Goal: Task Accomplishment & Management: Manage account settings

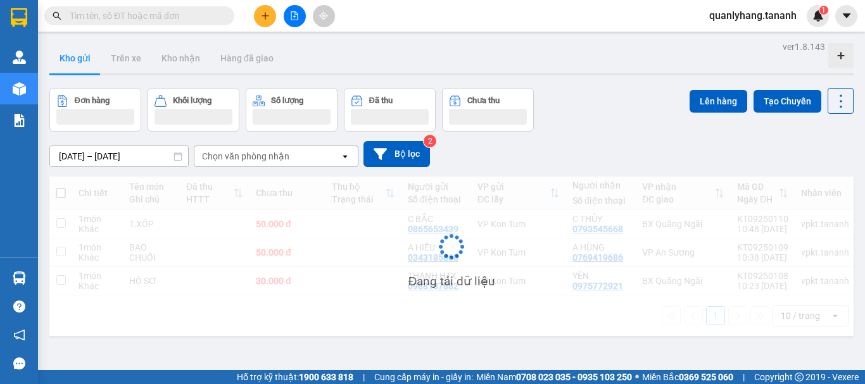
click at [161, 16] on input "text" at bounding box center [144, 16] width 149 height 14
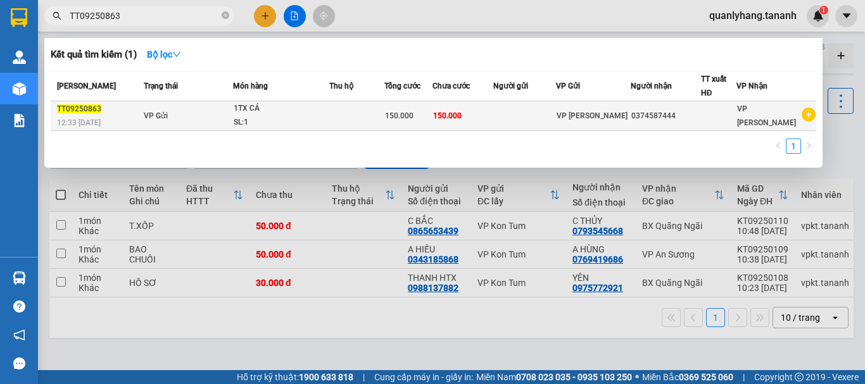
type input "TT09250863"
click at [351, 111] on td at bounding box center [357, 116] width 56 height 30
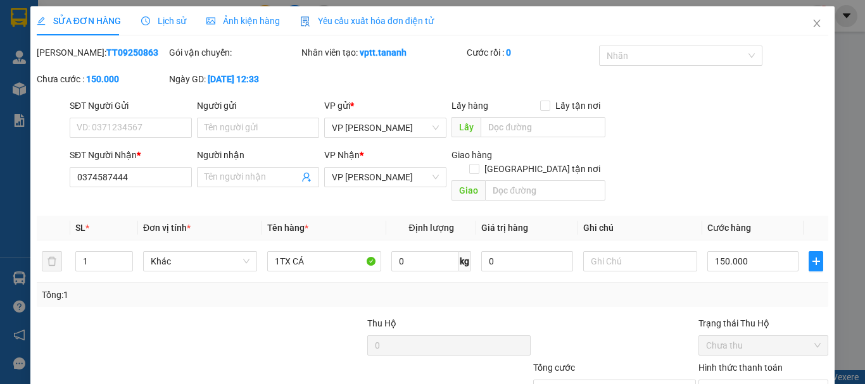
type input "0374587444"
type input "150.000"
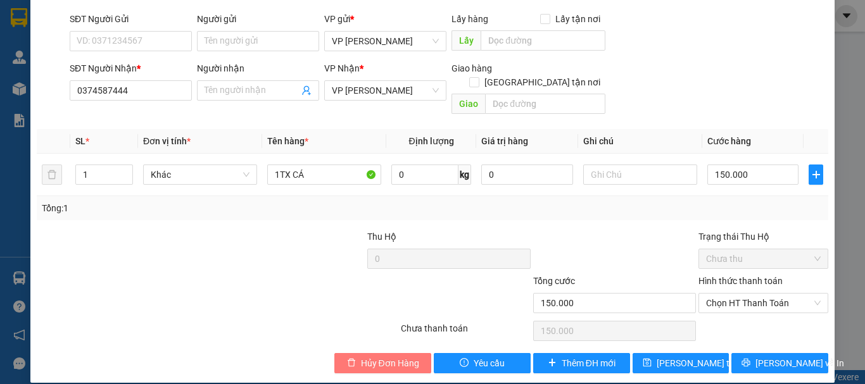
click at [397, 356] on span "Hủy Đơn Hàng" at bounding box center [390, 363] width 58 height 14
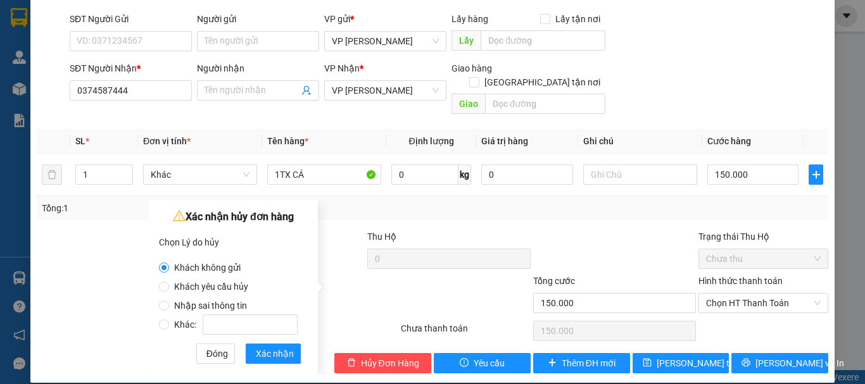
click at [264, 304] on label "Nhập sai thông tin" at bounding box center [231, 299] width 144 height 19
click at [169, 304] on input "Nhập sai thông tin" at bounding box center [164, 306] width 10 height 10
radio input "true"
radio input "false"
click at [271, 356] on span "Xác nhận" at bounding box center [275, 354] width 38 height 14
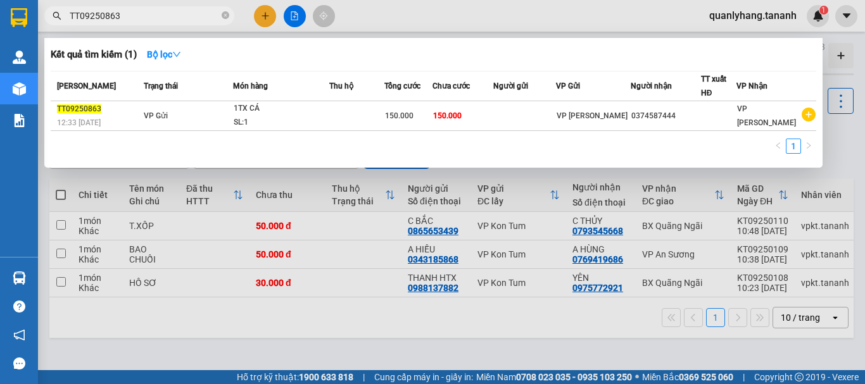
click at [127, 18] on input "TT09250863" at bounding box center [144, 16] width 149 height 14
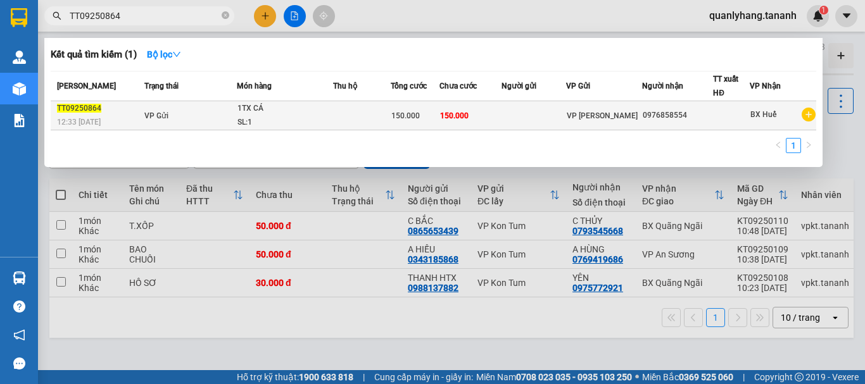
type input "TT09250864"
click at [373, 111] on td at bounding box center [362, 115] width 58 height 29
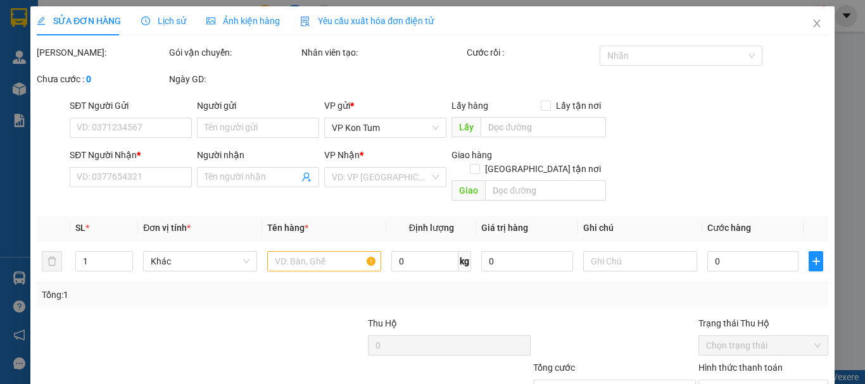
type input "0976858554"
type input "150.000"
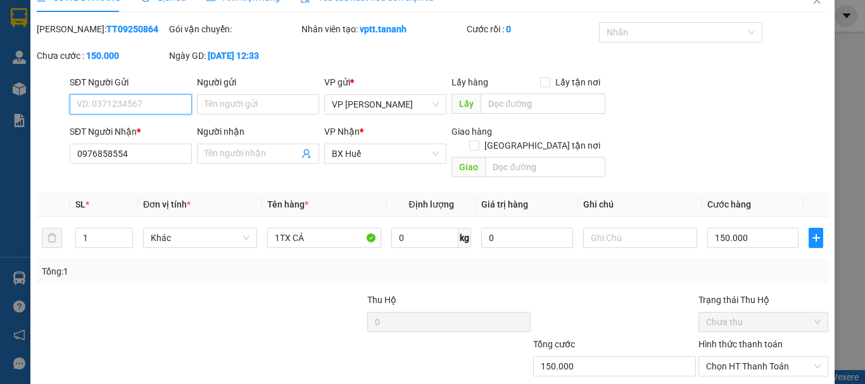
scroll to position [87, 0]
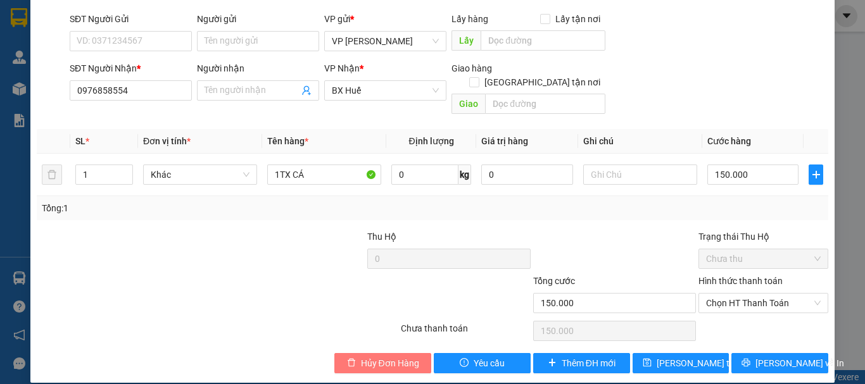
click at [403, 356] on span "Hủy Đơn Hàng" at bounding box center [390, 363] width 58 height 14
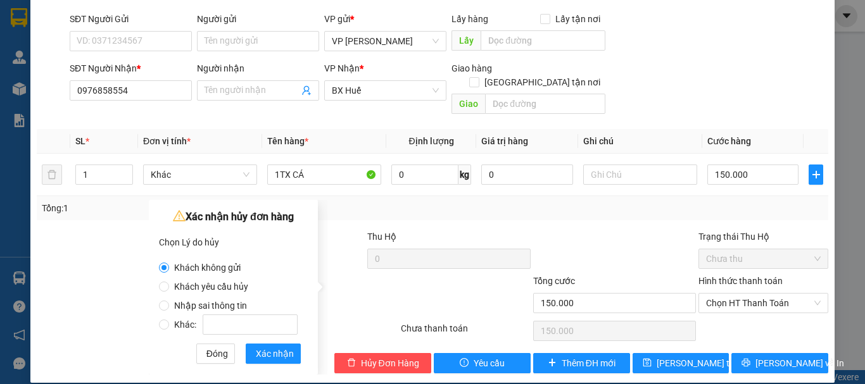
click at [256, 304] on label "Nhập sai thông tin" at bounding box center [231, 299] width 144 height 19
click at [169, 304] on input "Nhập sai thông tin" at bounding box center [164, 306] width 10 height 10
radio input "true"
radio input "false"
click at [261, 348] on span "Xác nhận" at bounding box center [275, 354] width 38 height 14
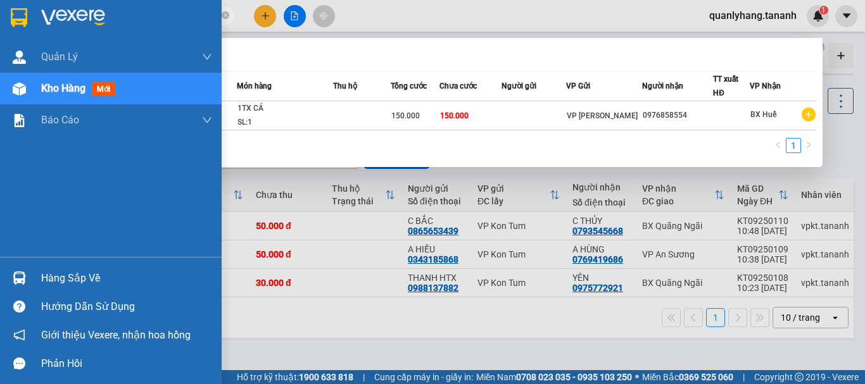
drag, startPoint x: 126, startPoint y: 16, endPoint x: 0, endPoint y: 22, distance: 126.1
click at [0, 22] on section "Kết quả tìm kiếm ( 1 ) Bộ lọc Mã ĐH Trạng thái Món hàng Thu hộ Tổng cước Chưa c…" at bounding box center [432, 192] width 865 height 384
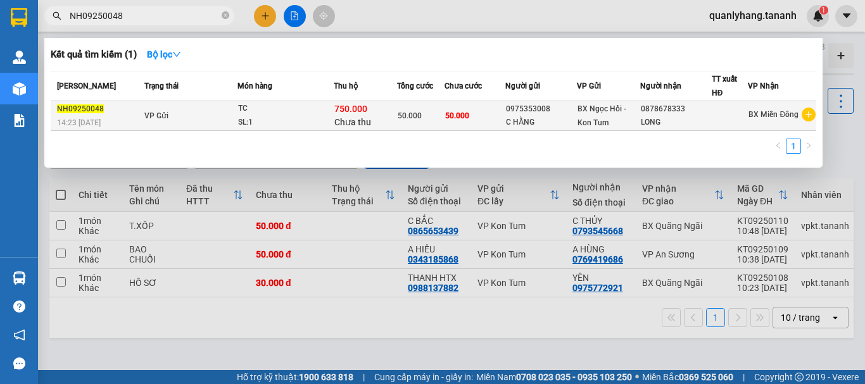
type input "NH09250048"
click at [312, 114] on div "TC" at bounding box center [285, 109] width 95 height 14
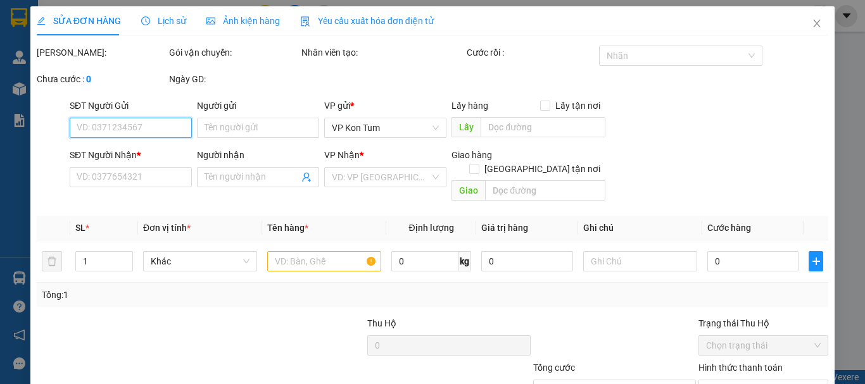
type input "0975353008"
type input "C HẰNG"
type input "0878678333"
type input "LONG"
type input "50.000"
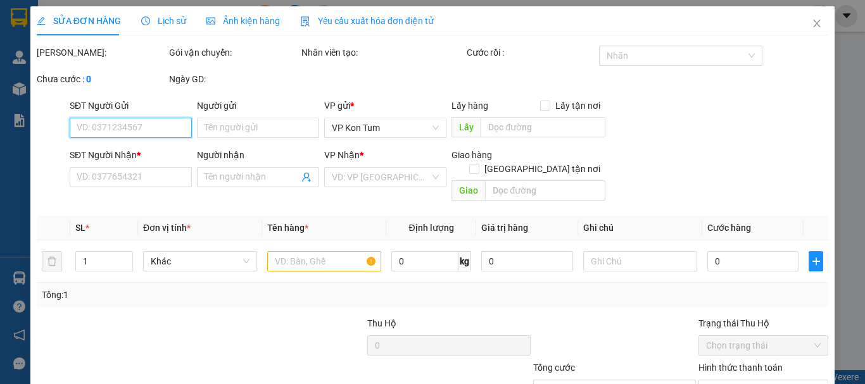
type input "50.000"
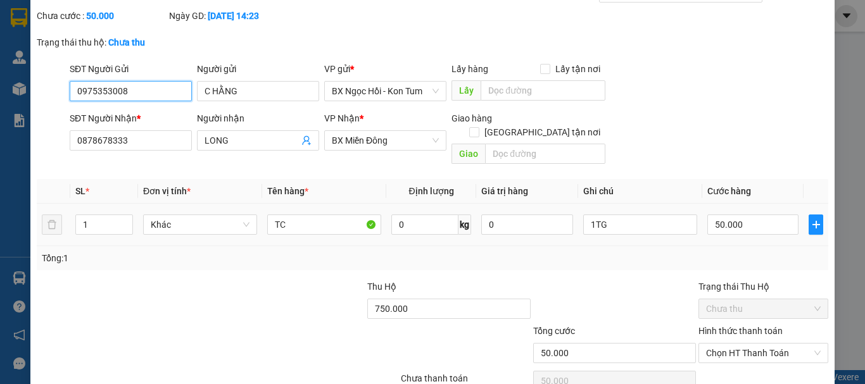
scroll to position [113, 0]
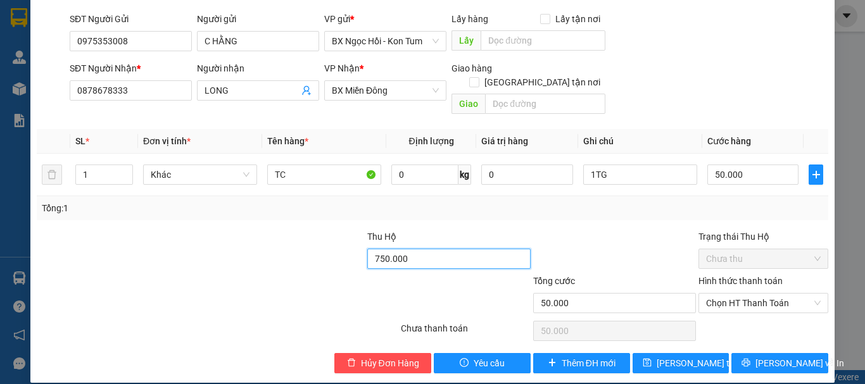
click at [436, 251] on input "750.000" at bounding box center [448, 259] width 163 height 20
type input "0"
click at [552, 212] on div "Total Paid Fee 0 Total UnPaid Fee 50.000 Cash Collection Total Fee Mã ĐH: NH092…" at bounding box center [432, 152] width 791 height 441
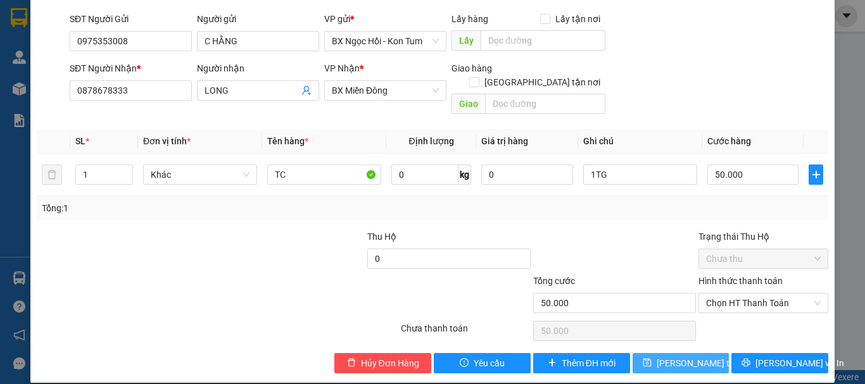
click at [686, 356] on span "Lưu thay đổi" at bounding box center [707, 363] width 101 height 14
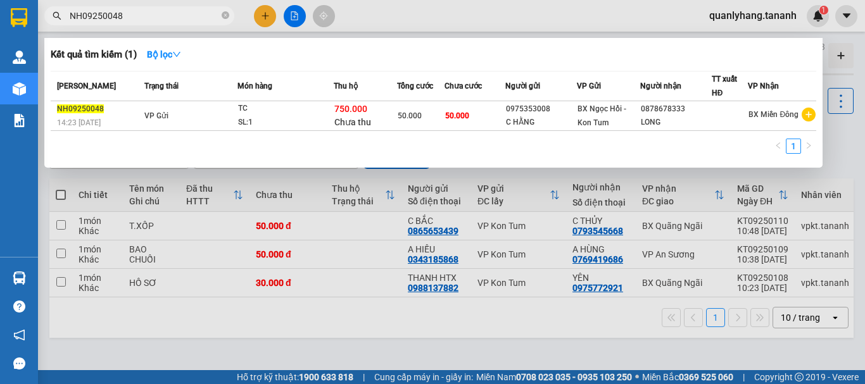
click at [154, 17] on input "NH09250048" at bounding box center [144, 16] width 149 height 14
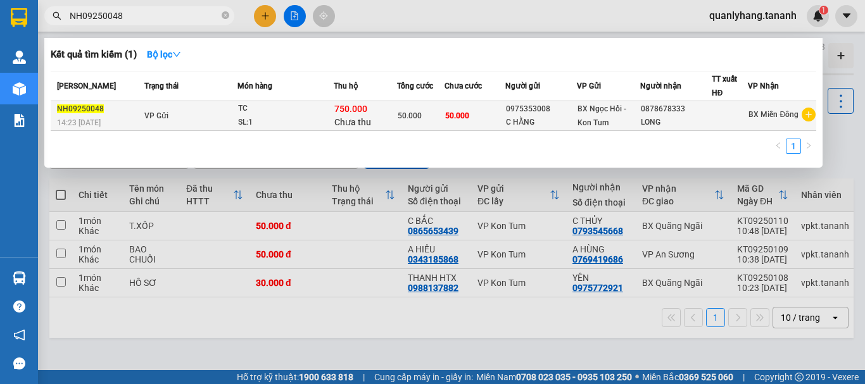
click at [275, 115] on div "TC" at bounding box center [285, 109] width 95 height 14
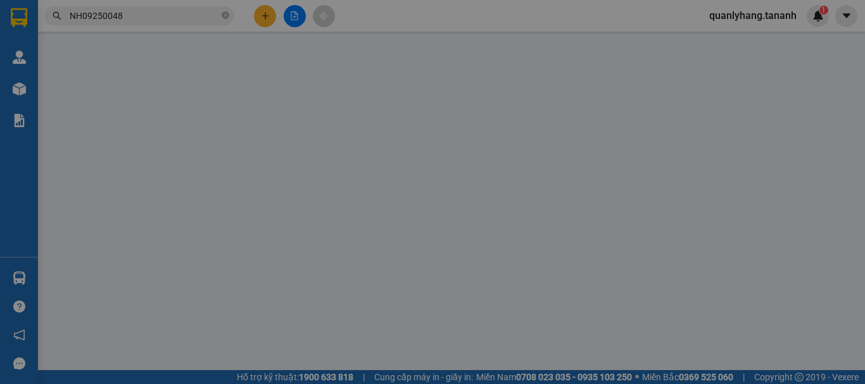
type input "0975353008"
type input "C HẰNG"
type input "0878678333"
type input "LONG"
type input "50.000"
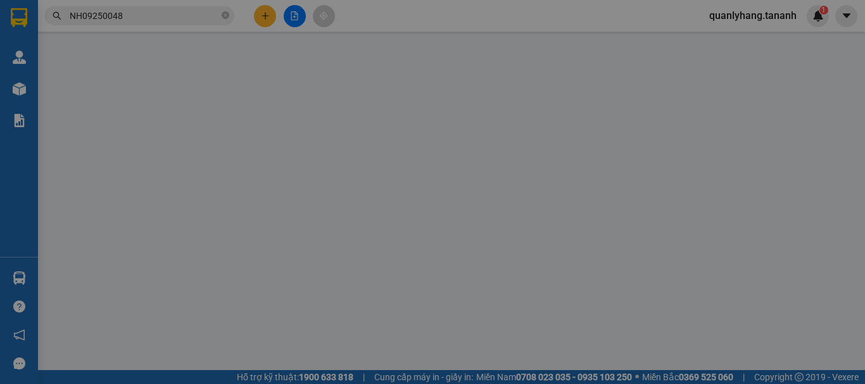
type input "50.000"
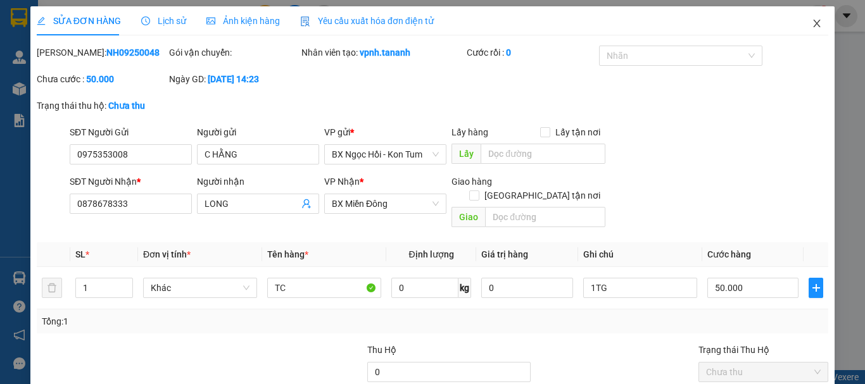
click at [807, 29] on span "Close" at bounding box center [816, 23] width 35 height 35
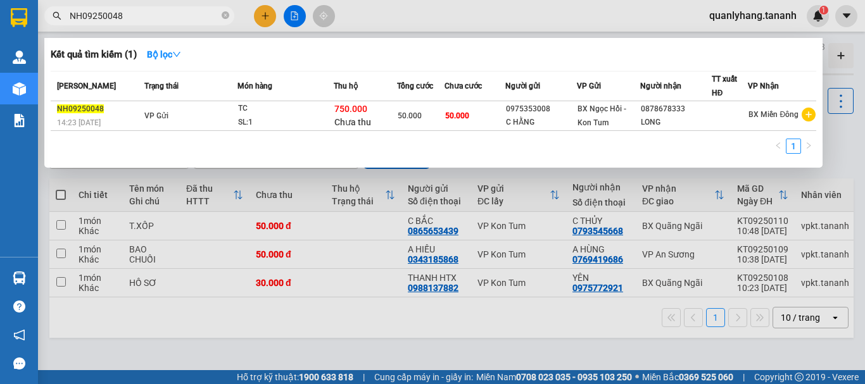
click at [188, 13] on input "NH09250048" at bounding box center [144, 16] width 149 height 14
drag, startPoint x: 188, startPoint y: 13, endPoint x: 58, endPoint y: 23, distance: 130.8
click at [58, 23] on span "NH09250048" at bounding box center [139, 15] width 190 height 19
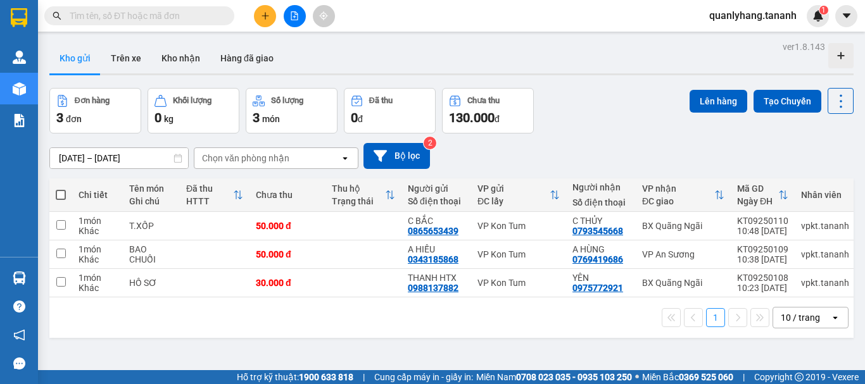
click at [161, 16] on input "text" at bounding box center [144, 16] width 149 height 14
paste input "NH09250048"
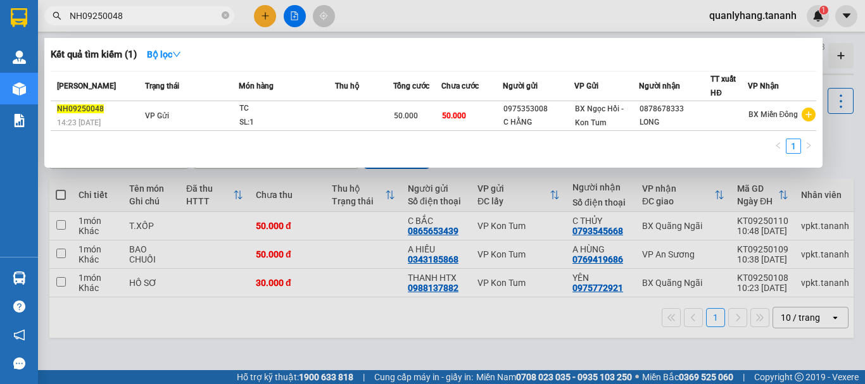
type input "NH09250048"
